Goal: Navigation & Orientation: Find specific page/section

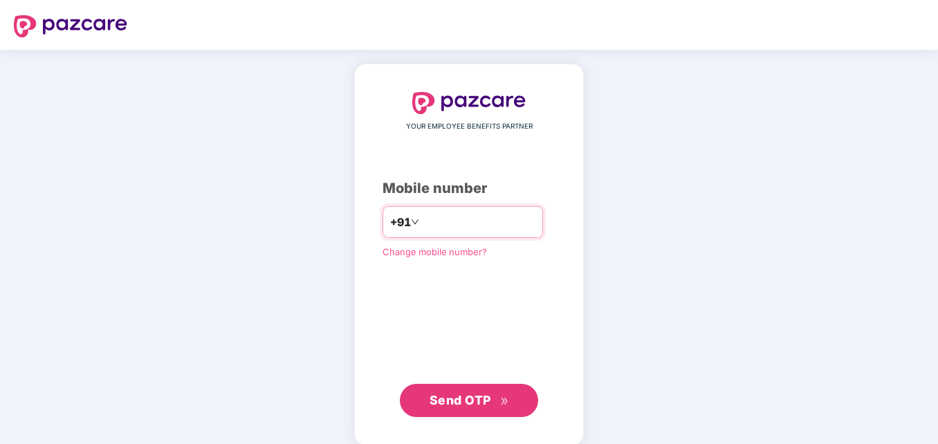
click at [450, 216] on input "number" at bounding box center [478, 222] width 113 height 22
type input "**********"
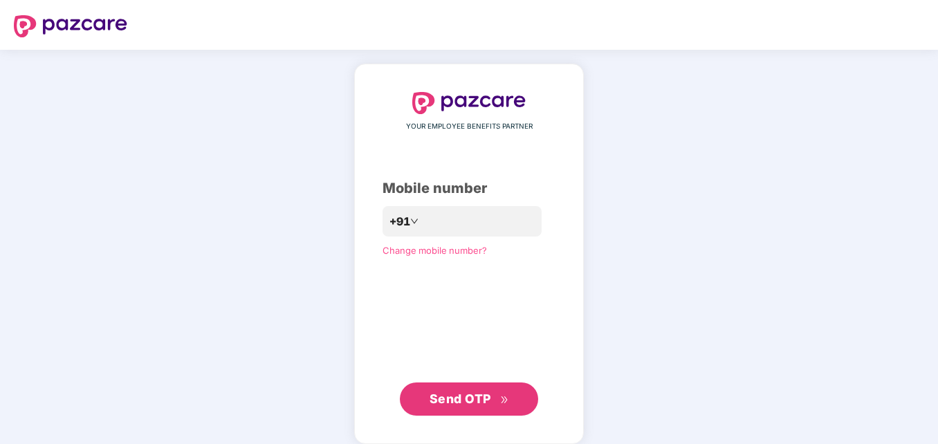
click at [443, 391] on span "Send OTP" at bounding box center [470, 399] width 80 height 19
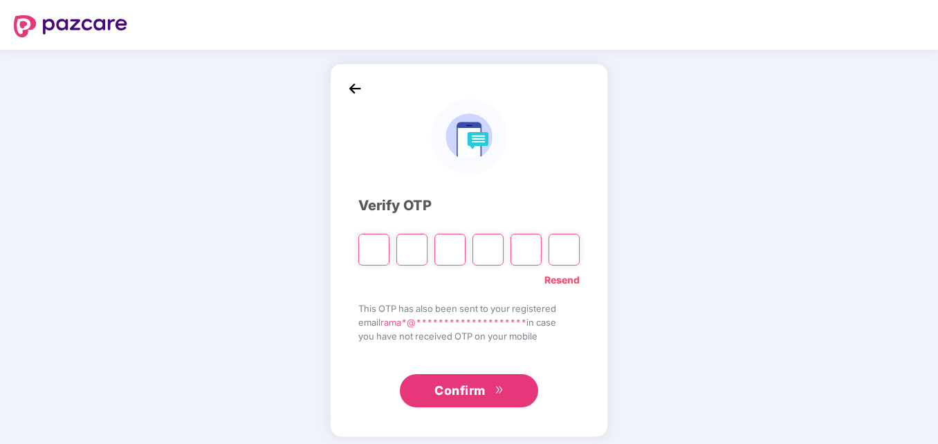
paste input "*"
type input "*"
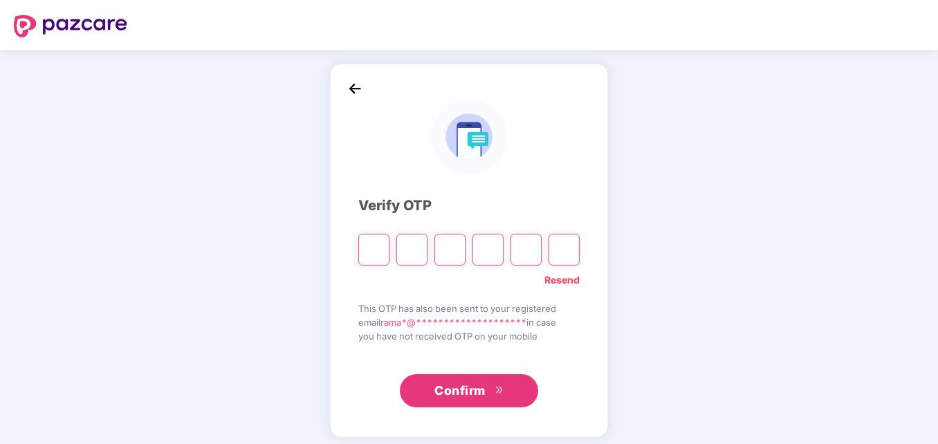
type input "*"
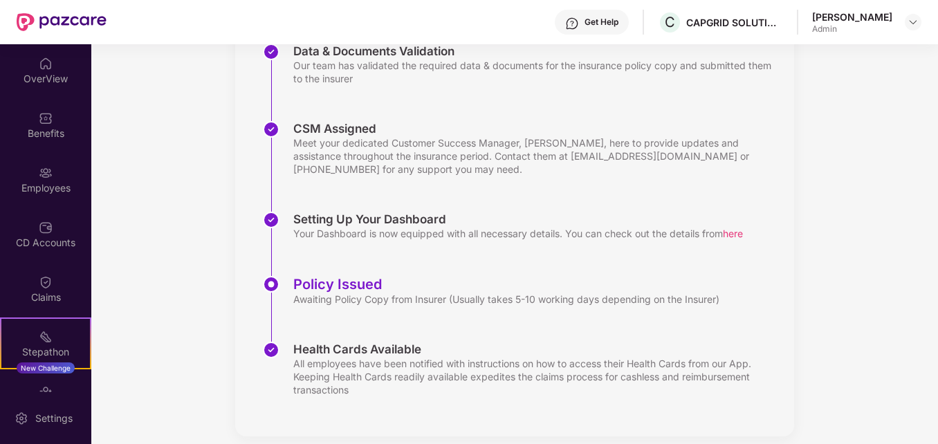
scroll to position [318, 0]
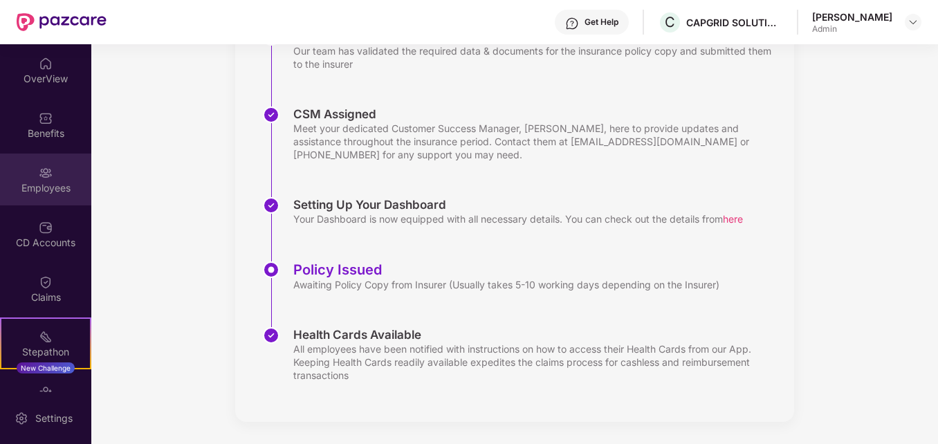
click at [42, 180] on div "Employees" at bounding box center [45, 180] width 91 height 52
